Goal: Task Accomplishment & Management: Manage account settings

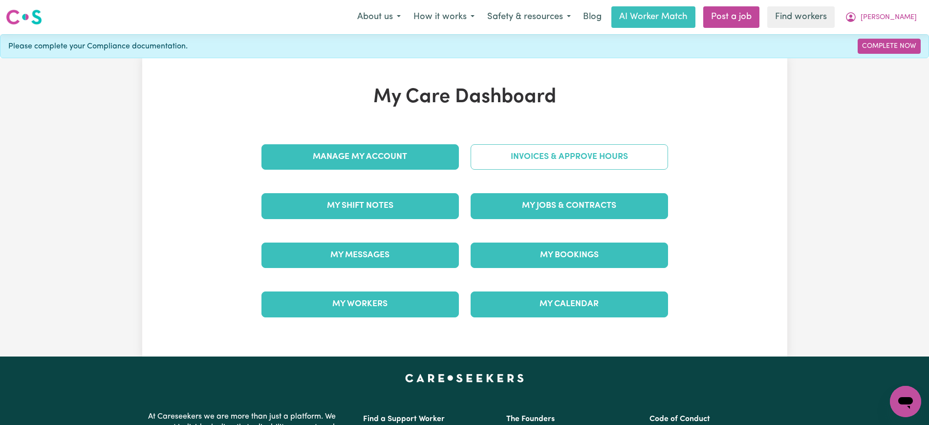
click at [489, 157] on link "Invoices & Approve Hours" at bounding box center [569, 156] width 197 height 25
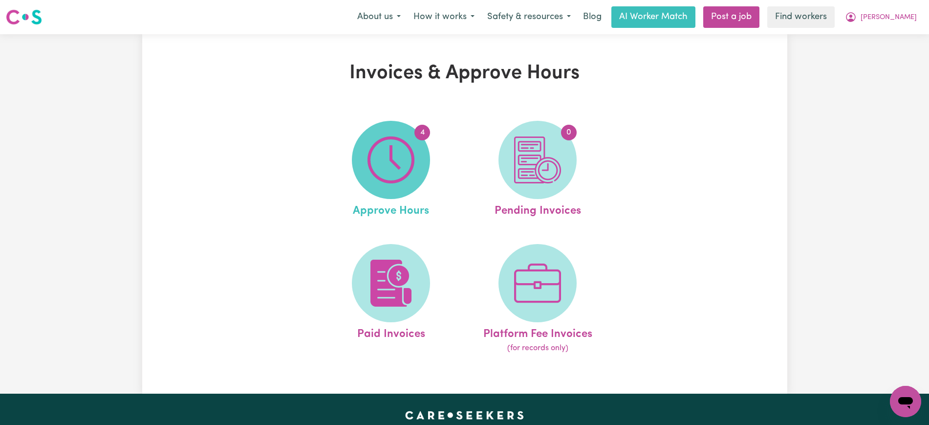
click at [396, 177] on img at bounding box center [391, 159] width 47 height 47
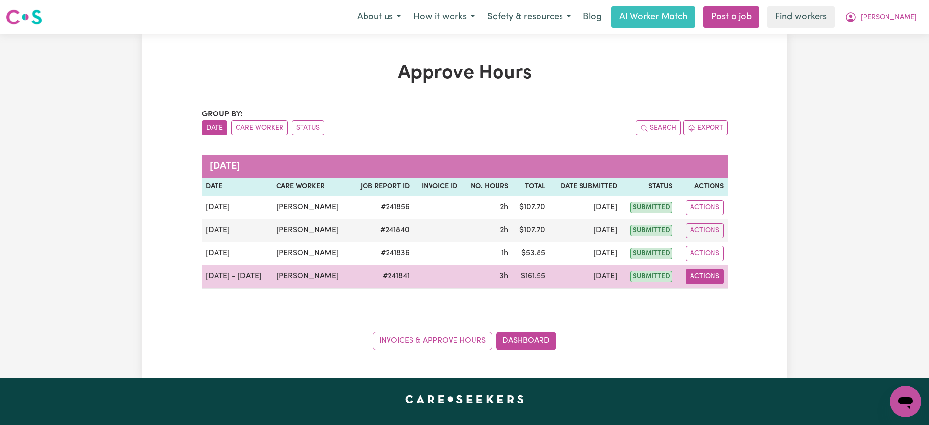
click at [703, 276] on button "Actions" at bounding box center [705, 276] width 38 height 15
click at [713, 299] on link "View Job Report" at bounding box center [729, 299] width 84 height 20
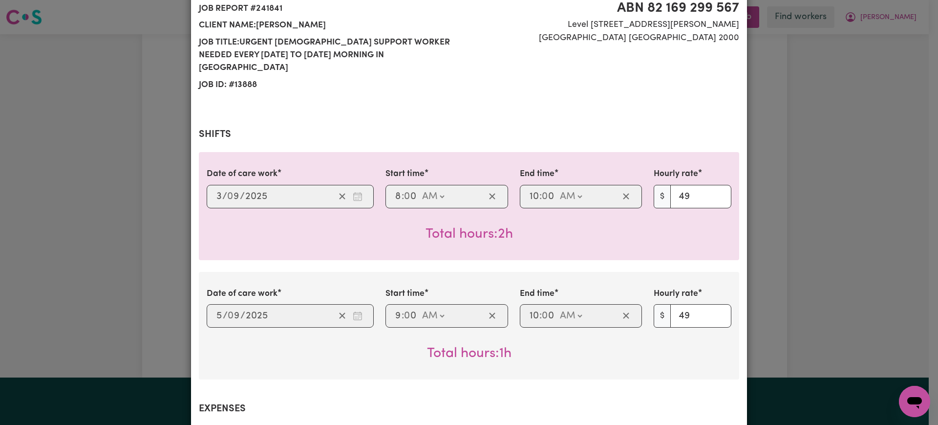
scroll to position [122, 0]
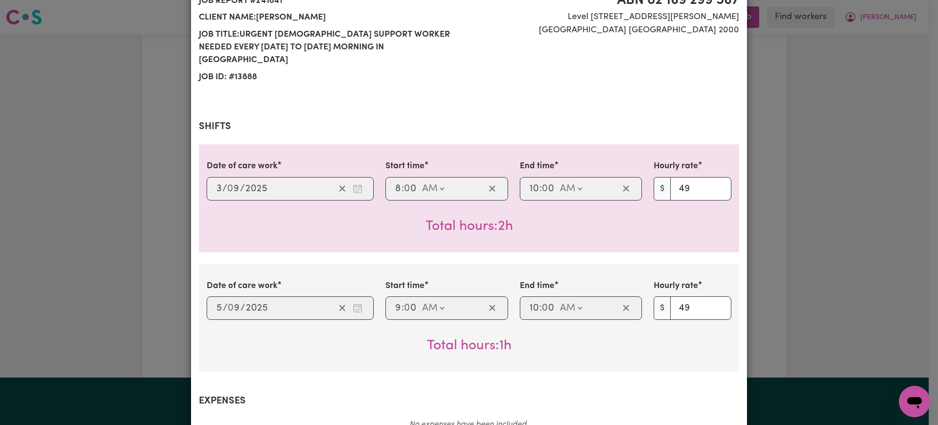
click at [768, 275] on div "Job Report # 241841 - [PERSON_NAME] Summary Job report # 241841 Client name: [P…" at bounding box center [469, 212] width 938 height 425
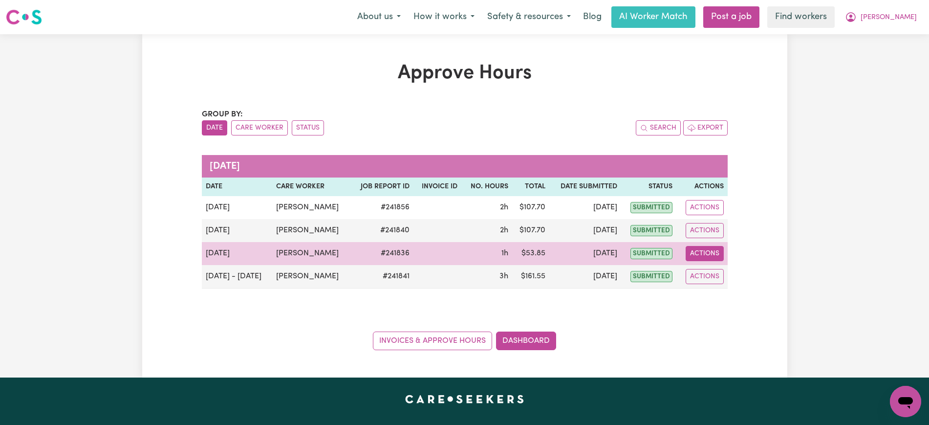
click at [699, 252] on button "Actions" at bounding box center [705, 253] width 38 height 15
click at [721, 275] on link "View Job Report" at bounding box center [729, 276] width 84 height 20
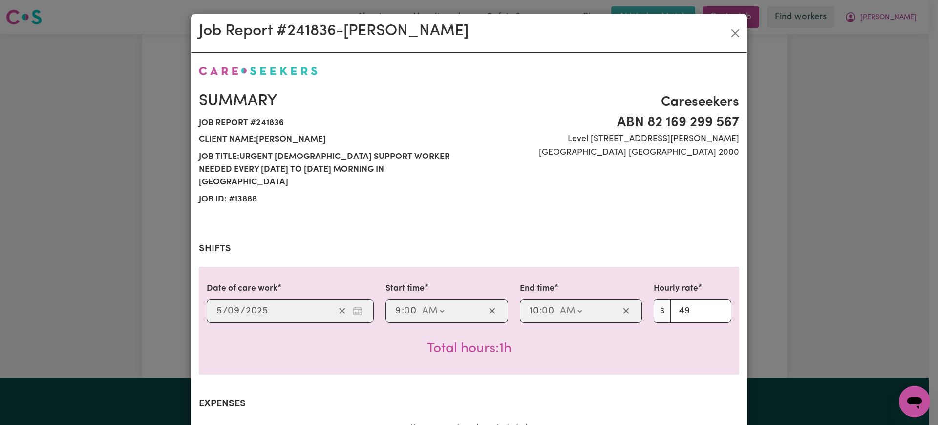
scroll to position [61, 0]
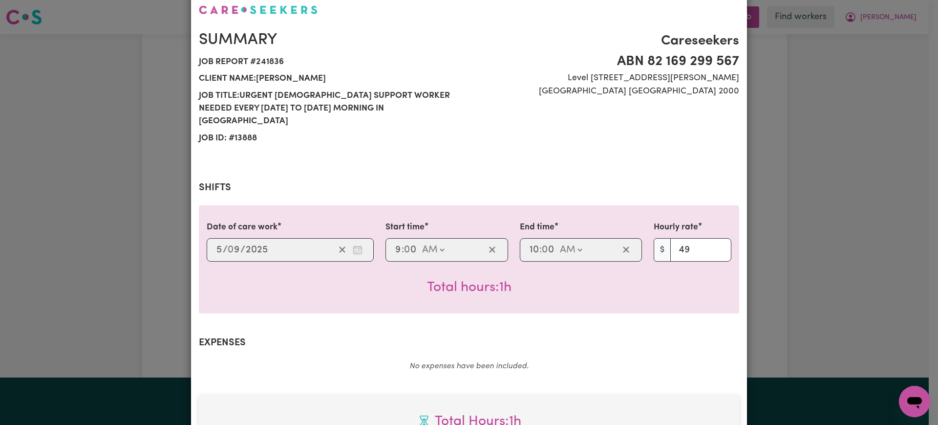
click at [734, 266] on div "Date of care work [DATE] 5 / 0 9 / 2025 Start time 09:00 9 : 0 0 AM PM End time…" at bounding box center [469, 259] width 541 height 108
click at [779, 308] on div "Job Report # 241836 - [PERSON_NAME] Summary Job report # 241836 Client name: [P…" at bounding box center [469, 212] width 938 height 425
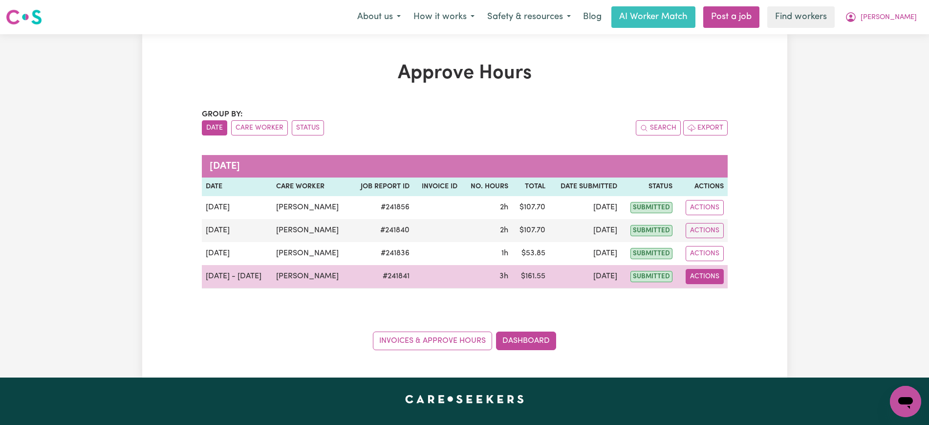
click at [686, 280] on button "Actions" at bounding box center [705, 276] width 38 height 15
click at [724, 295] on link "View Job Report" at bounding box center [729, 299] width 84 height 20
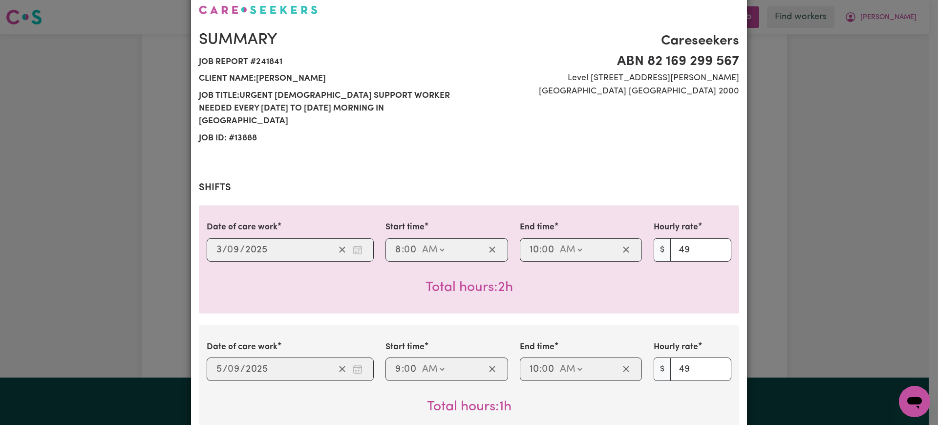
click at [762, 270] on div "Job Report # 241841 - [PERSON_NAME] Summary Job report # 241841 Client name: [P…" at bounding box center [469, 212] width 938 height 425
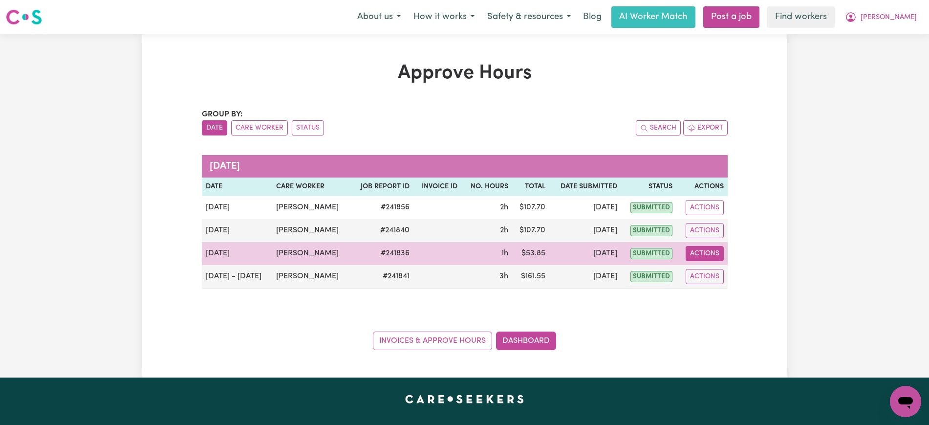
click at [710, 247] on button "Actions" at bounding box center [705, 253] width 38 height 15
click at [735, 270] on link "View Job Report" at bounding box center [729, 276] width 84 height 20
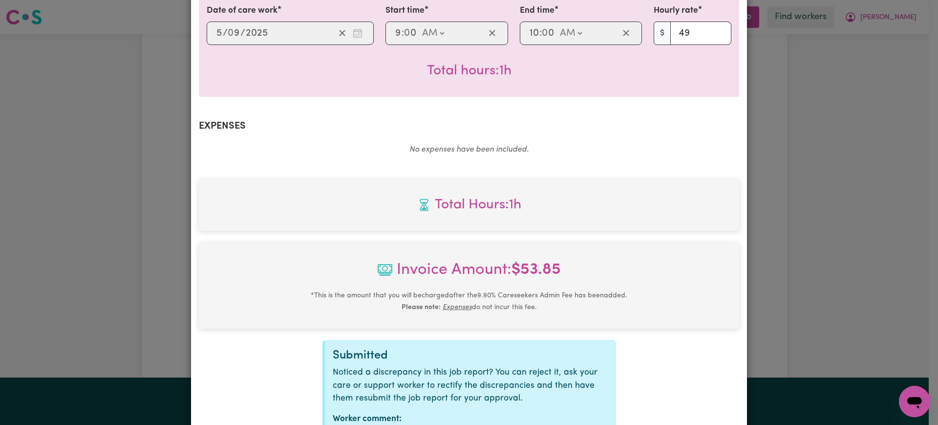
scroll to position [342, 0]
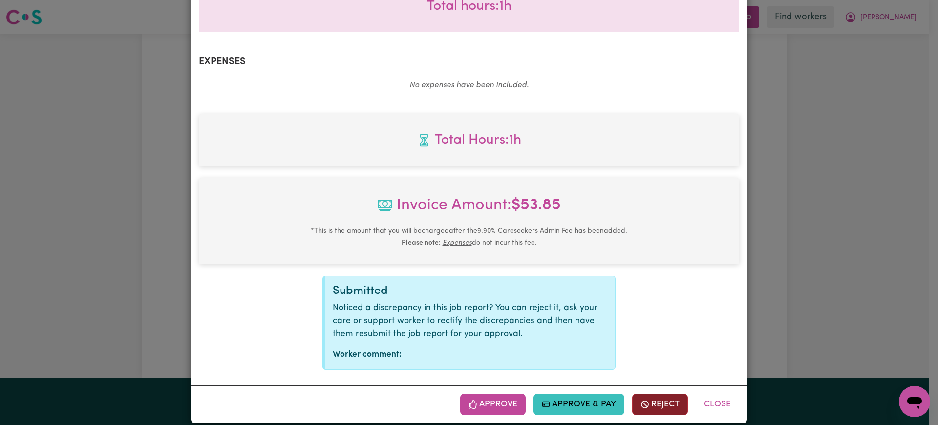
click at [633, 394] on button "Reject" at bounding box center [660, 404] width 56 height 22
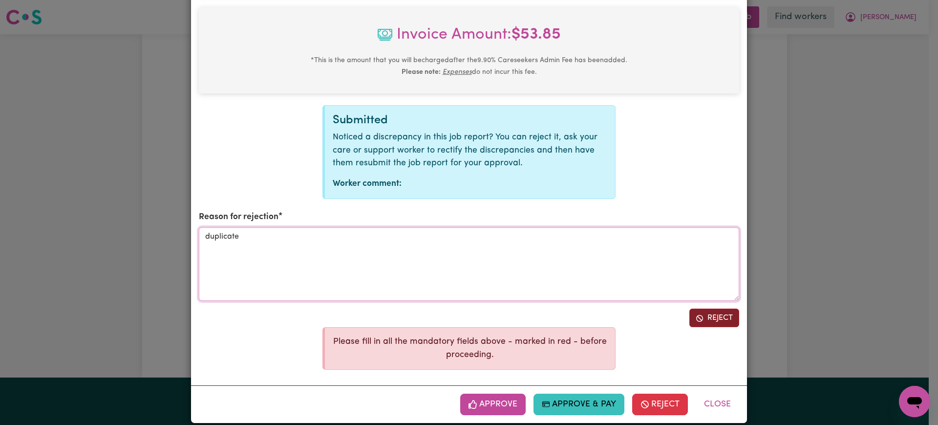
type textarea "duplicate"
click at [708, 311] on button "Reject" at bounding box center [715, 317] width 50 height 19
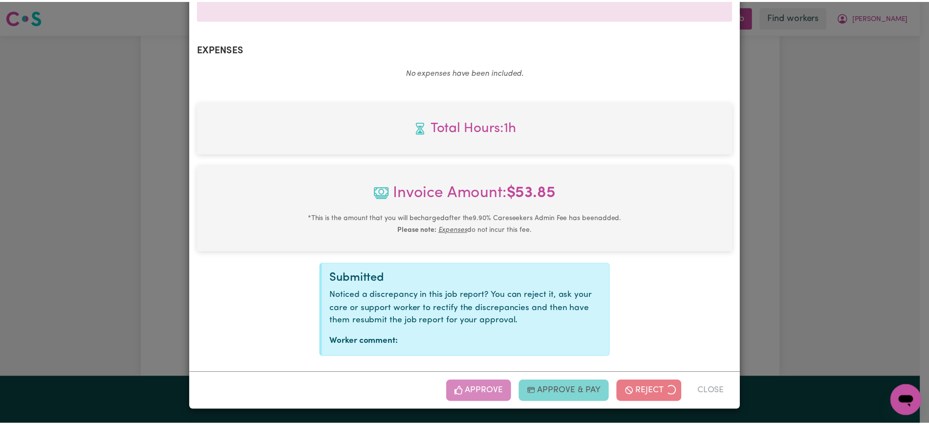
scroll to position [342, 0]
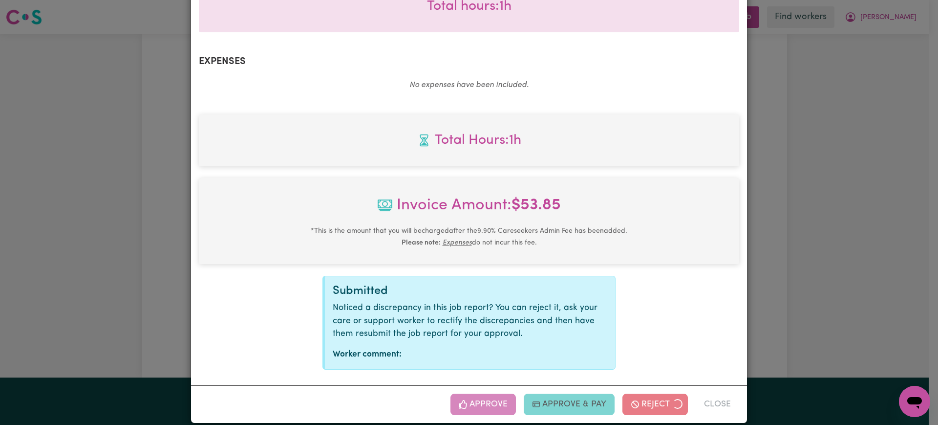
click at [822, 301] on div "Job Report # 241836 - [PERSON_NAME] Summary Job report # 241836 Client name: [P…" at bounding box center [469, 212] width 938 height 425
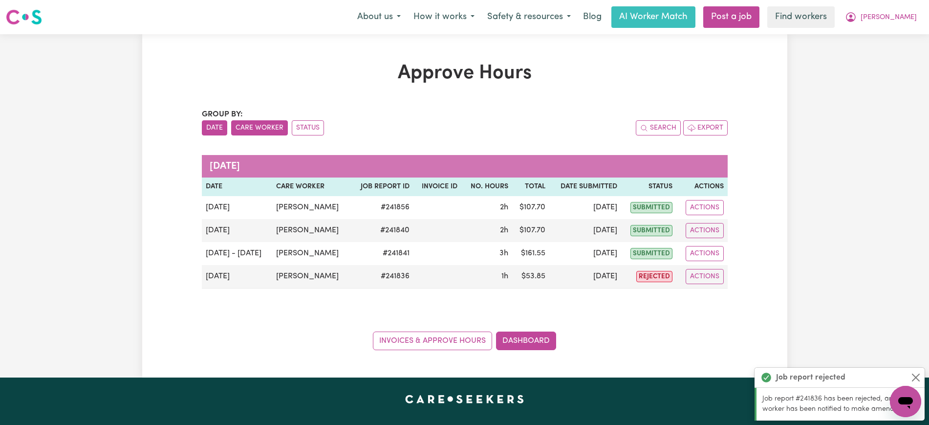
click at [237, 123] on button "Care Worker" at bounding box center [259, 127] width 57 height 15
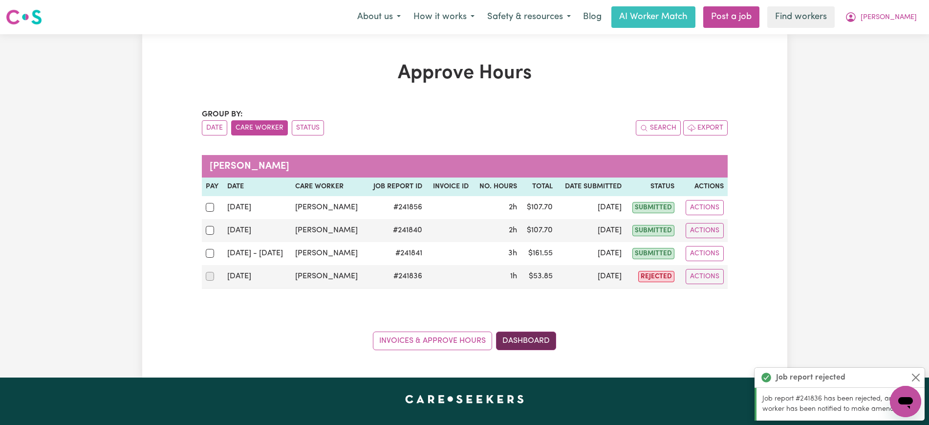
click at [541, 348] on link "Dashboard" at bounding box center [526, 340] width 60 height 19
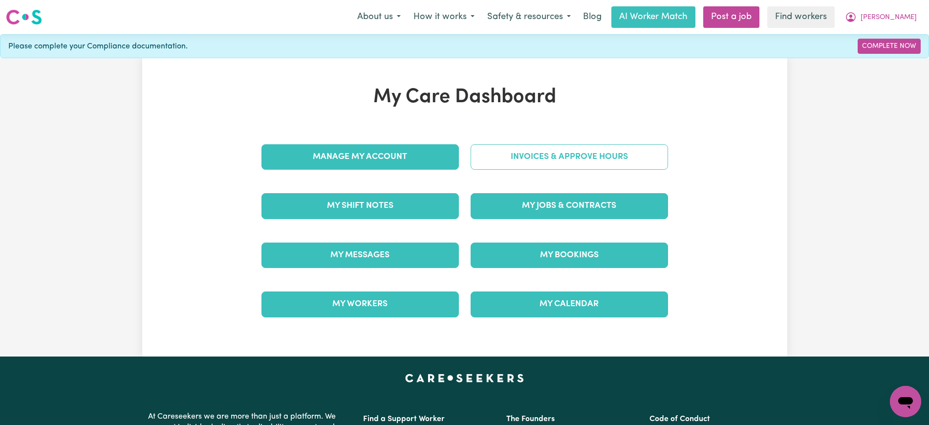
click at [553, 162] on link "Invoices & Approve Hours" at bounding box center [569, 156] width 197 height 25
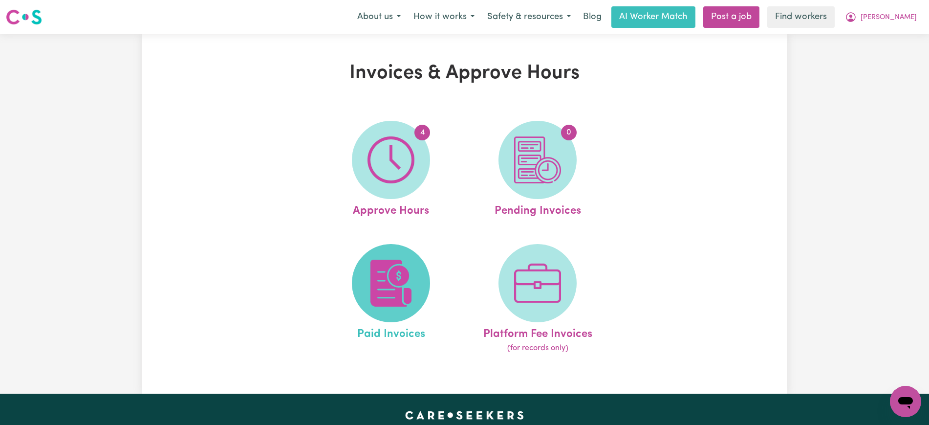
click at [400, 294] on img at bounding box center [391, 283] width 47 height 47
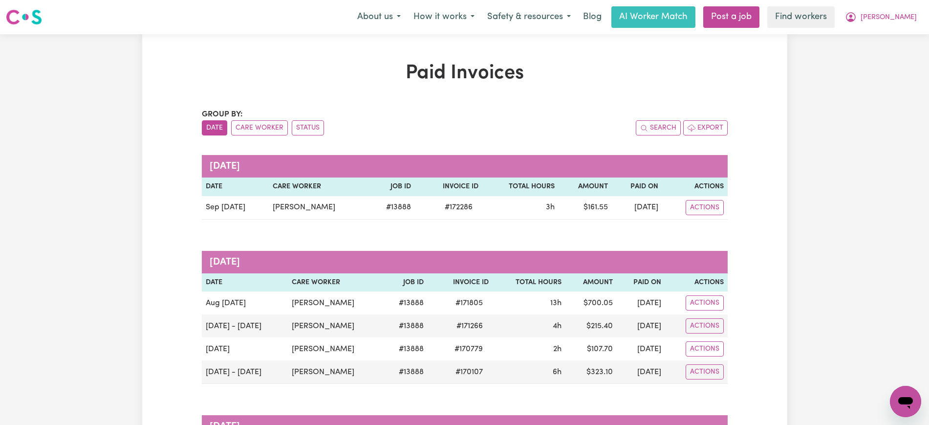
drag, startPoint x: 889, startPoint y: 17, endPoint x: 889, endPoint y: 27, distance: 10.8
click at [889, 16] on button "[PERSON_NAME]" at bounding box center [881, 17] width 85 height 21
click at [891, 38] on link "My Dashboard" at bounding box center [884, 38] width 77 height 19
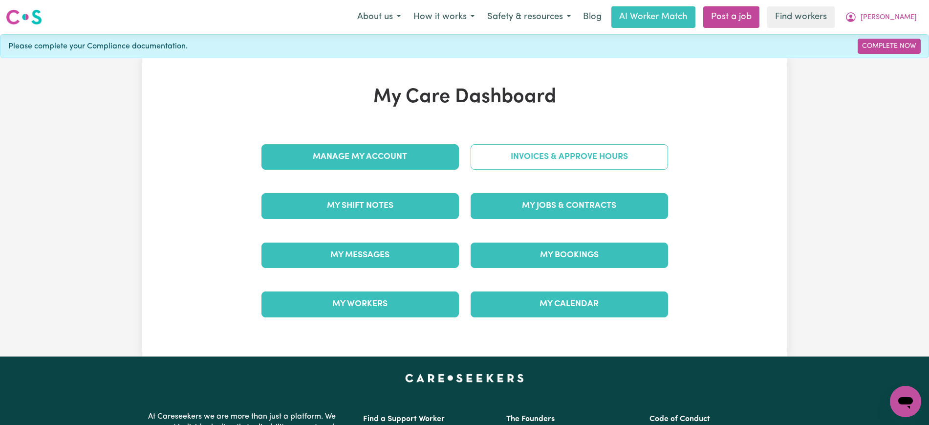
click at [513, 154] on link "Invoices & Approve Hours" at bounding box center [569, 156] width 197 height 25
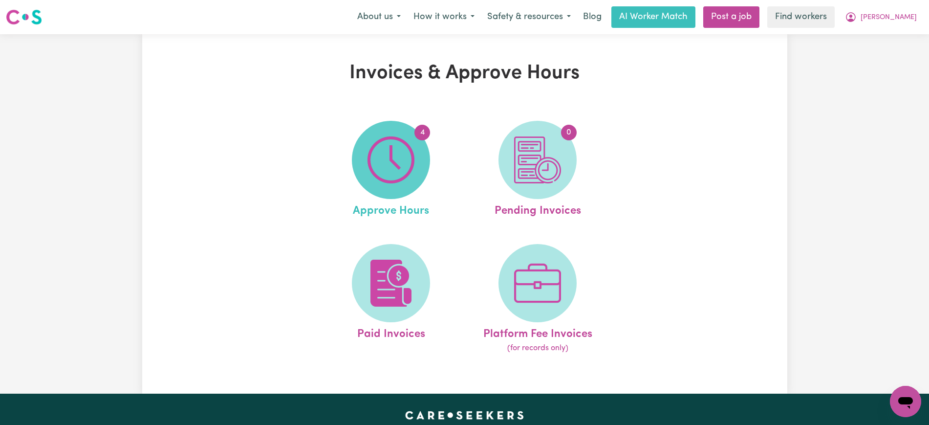
click at [426, 159] on span "4" at bounding box center [391, 160] width 78 height 78
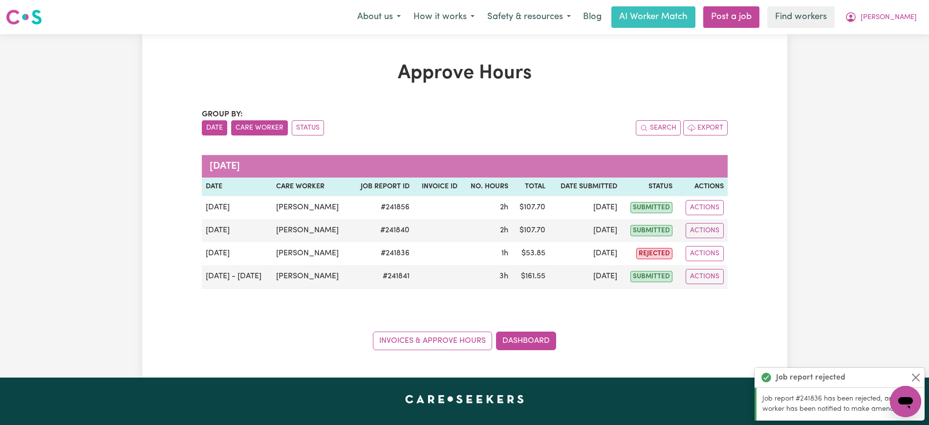
click at [246, 128] on button "Care Worker" at bounding box center [259, 127] width 57 height 15
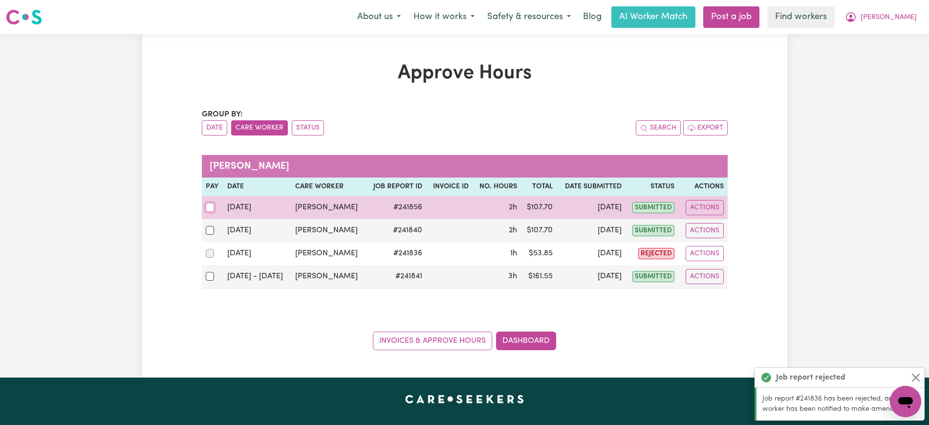
click at [210, 208] on input "checkbox" at bounding box center [210, 207] width 9 height 9
checkbox input "true"
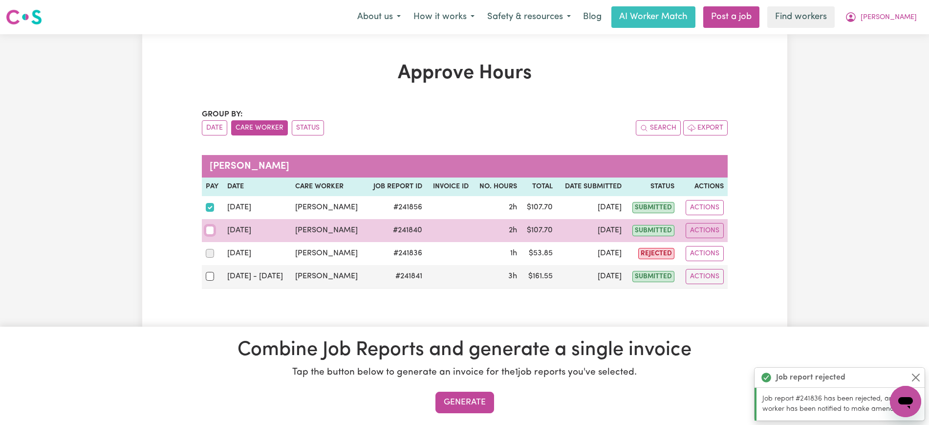
click at [210, 233] on input "checkbox" at bounding box center [210, 230] width 9 height 9
checkbox input "true"
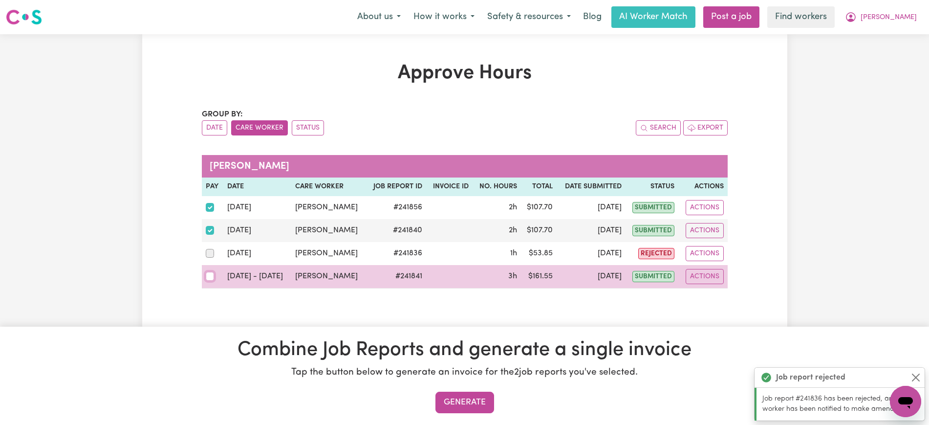
click at [210, 280] on input "checkbox" at bounding box center [210, 276] width 9 height 9
checkbox input "true"
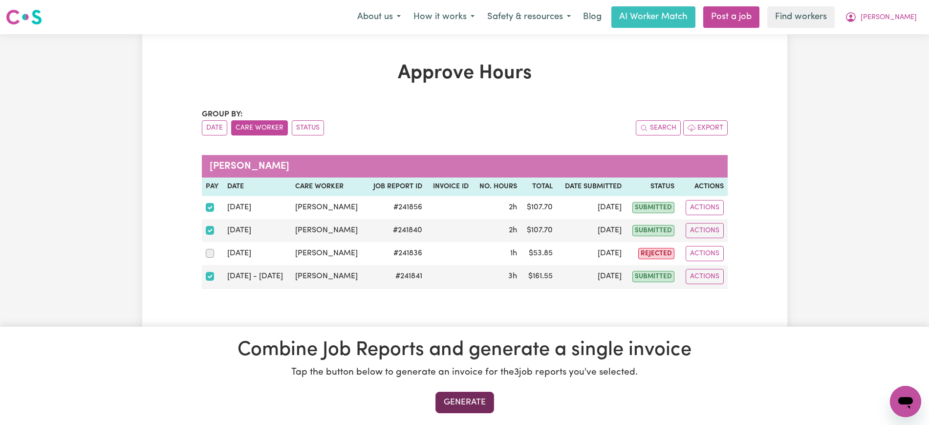
click at [471, 399] on button "Generate" at bounding box center [464, 402] width 59 height 22
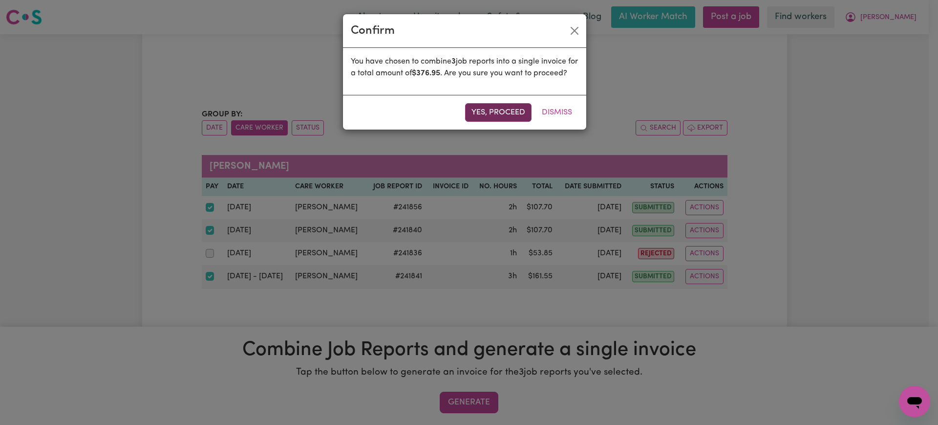
click at [503, 122] on button "Yes, proceed" at bounding box center [498, 112] width 66 height 19
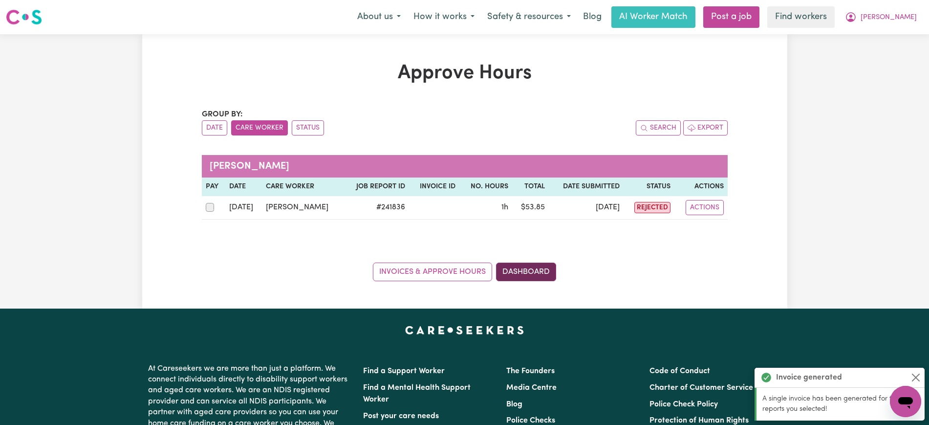
click at [531, 269] on link "Dashboard" at bounding box center [526, 271] width 60 height 19
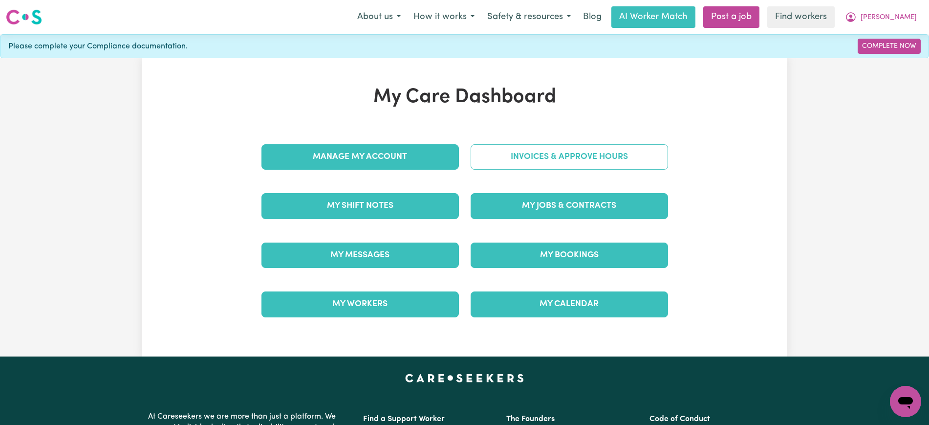
click at [534, 154] on link "Invoices & Approve Hours" at bounding box center [569, 156] width 197 height 25
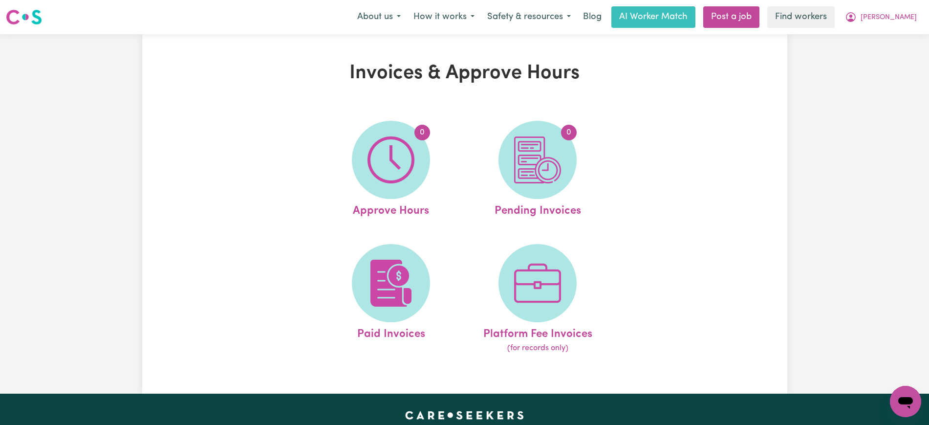
click at [551, 179] on img at bounding box center [537, 159] width 47 height 47
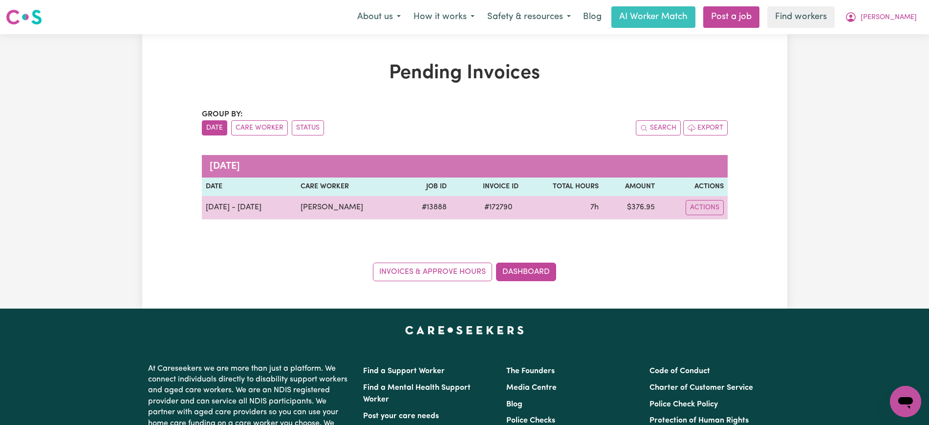
click at [488, 206] on span "# 172790" at bounding box center [498, 207] width 40 height 12
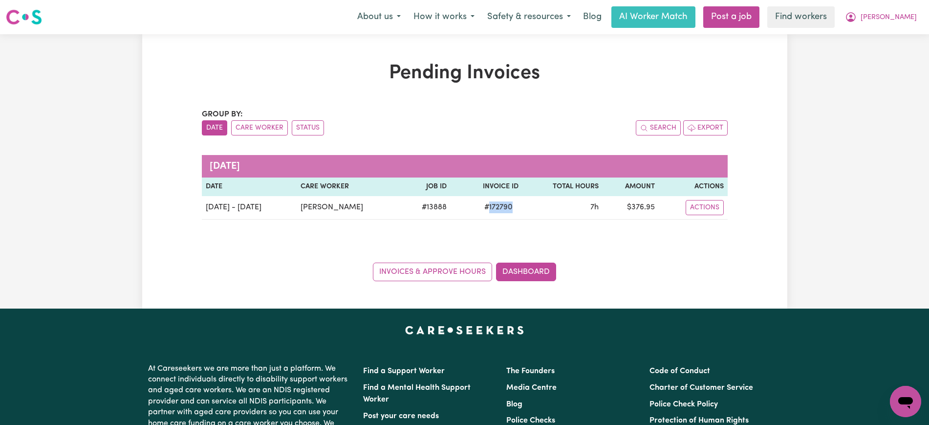
copy span "172790"
click at [887, 19] on button "[PERSON_NAME]" at bounding box center [881, 17] width 85 height 21
click at [890, 57] on link "Logout" at bounding box center [884, 56] width 77 height 19
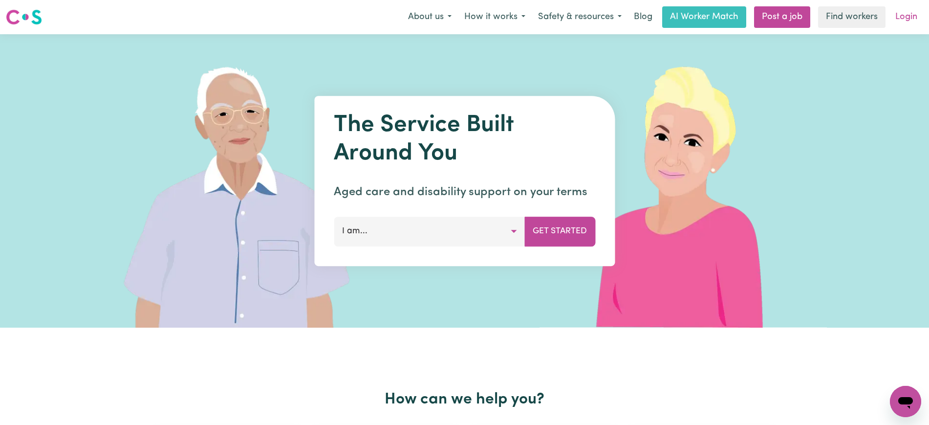
click at [902, 19] on link "Login" at bounding box center [906, 17] width 34 height 22
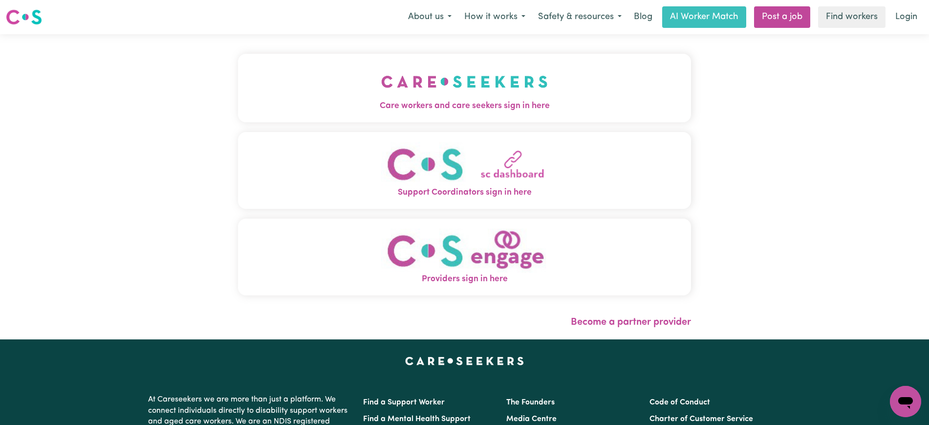
click at [535, 81] on img "Care workers and care seekers sign in here" at bounding box center [464, 82] width 167 height 36
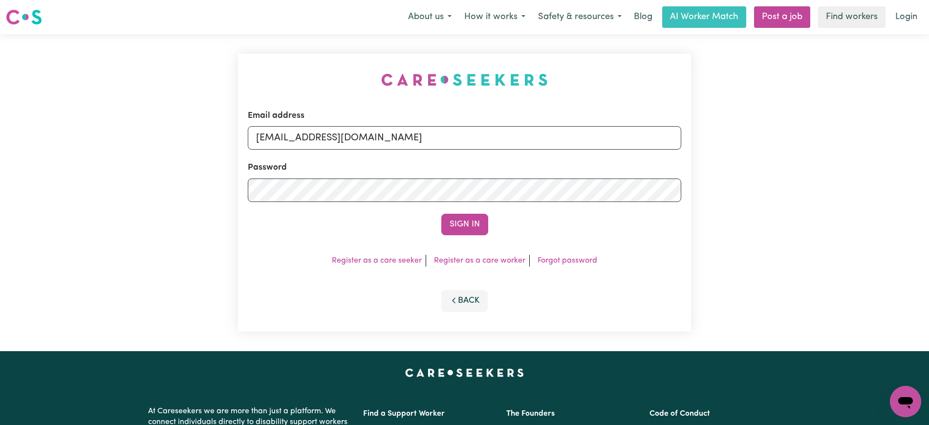
drag, startPoint x: 208, startPoint y: 71, endPoint x: 219, endPoint y: 70, distance: 10.8
click at [208, 71] on div "Email address [EMAIL_ADDRESS][DOMAIN_NAME] Password Sign In Register as a care …" at bounding box center [464, 192] width 929 height 317
drag, startPoint x: 305, startPoint y: 137, endPoint x: 810, endPoint y: 137, distance: 505.4
click at [810, 137] on div "Email address [EMAIL_ADDRESS][DOMAIN_NAME] Password Sign In Register as a care …" at bounding box center [464, 192] width 929 height 317
type input "[EMAIL_ADDRESS][DOMAIN_NAME]"
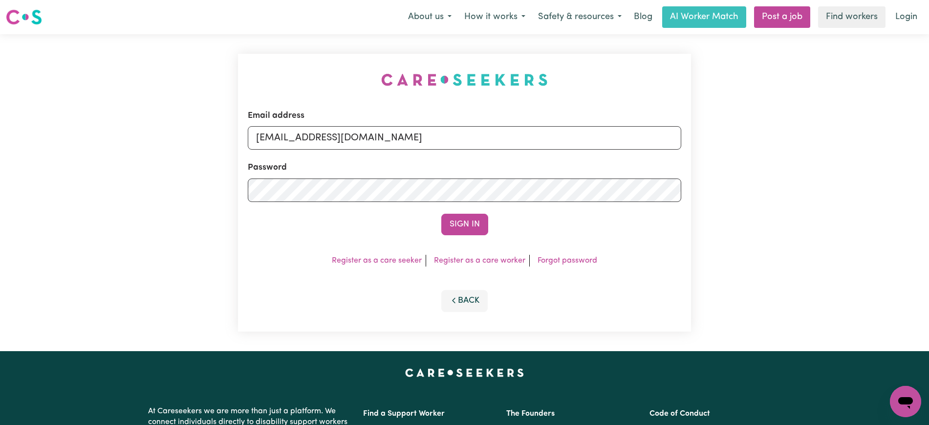
click at [441, 214] on button "Sign In" at bounding box center [464, 225] width 47 height 22
